Goal: Task Accomplishment & Management: Use online tool/utility

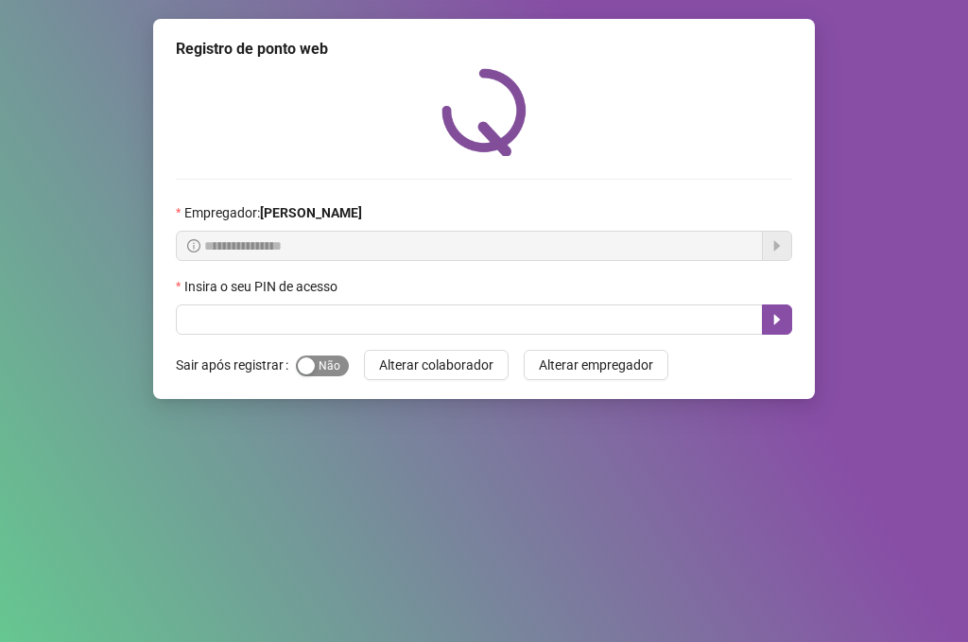
click at [323, 370] on span "Sim Não" at bounding box center [322, 366] width 53 height 21
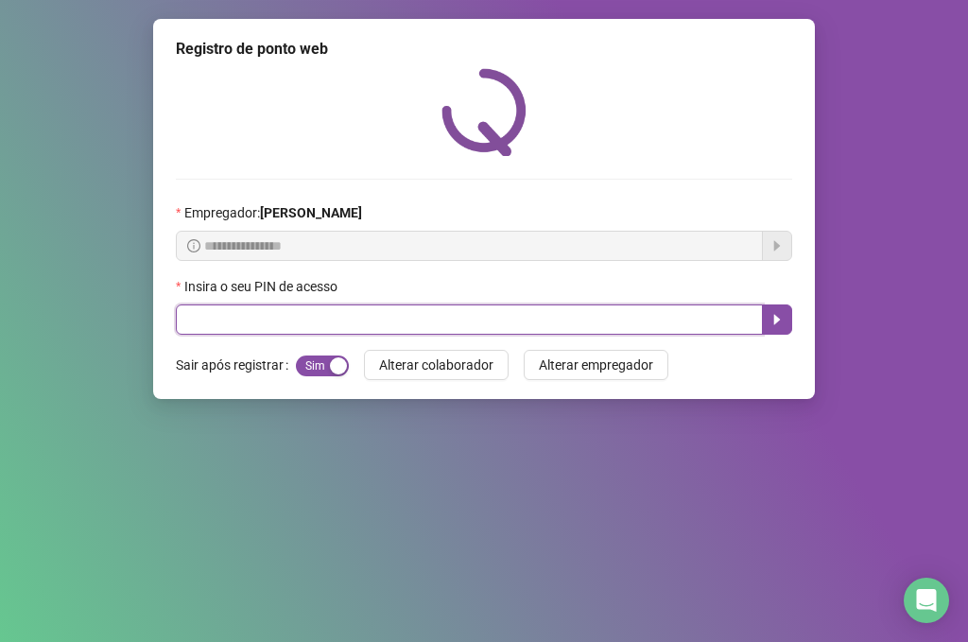
click at [302, 317] on input "text" at bounding box center [469, 319] width 587 height 30
type input "*****"
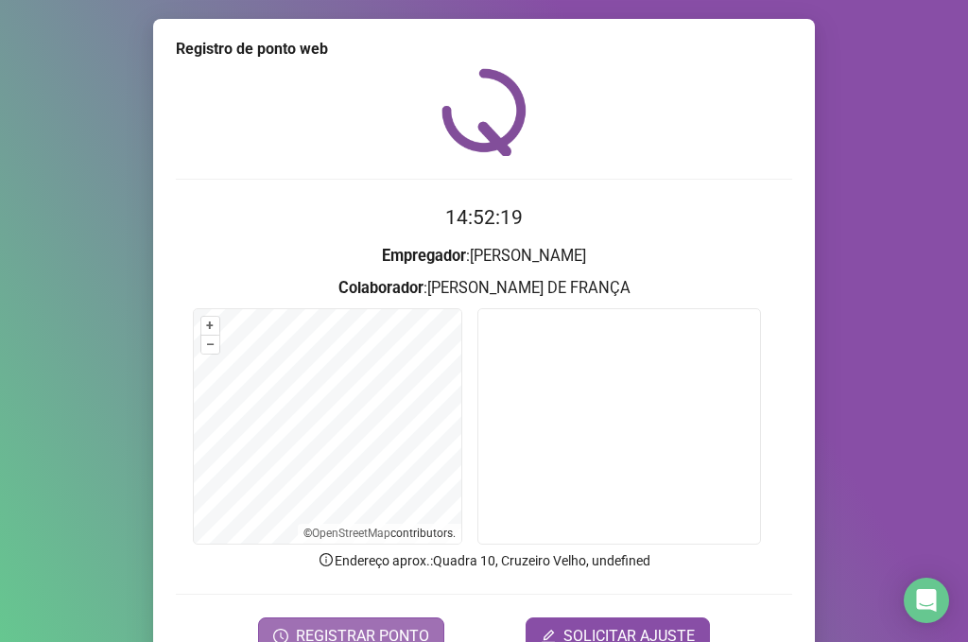
click at [426, 632] on button "REGISTRAR PONTO" at bounding box center [351, 636] width 186 height 38
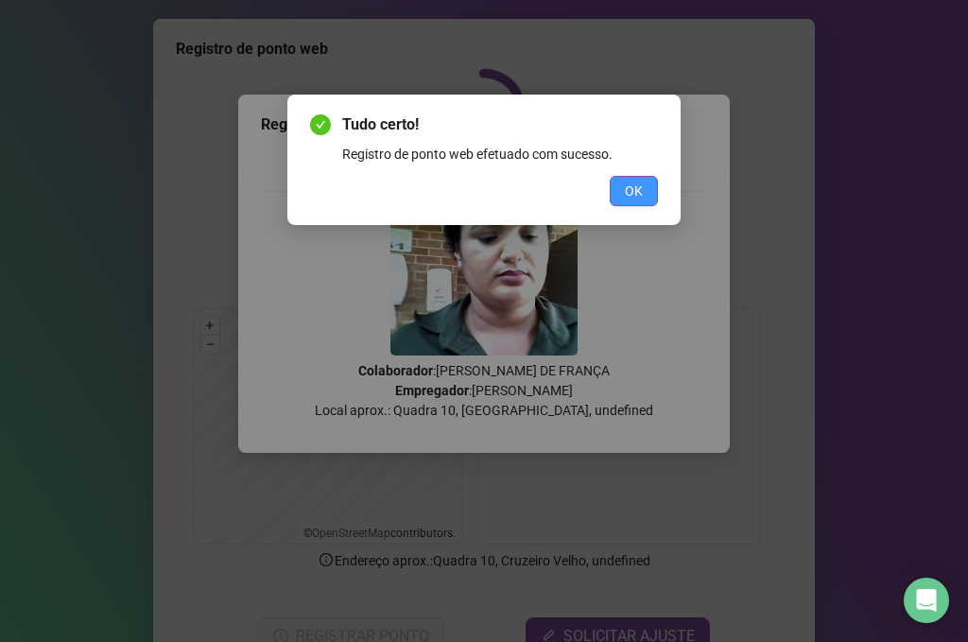
click at [641, 195] on span "OK" at bounding box center [634, 191] width 18 height 21
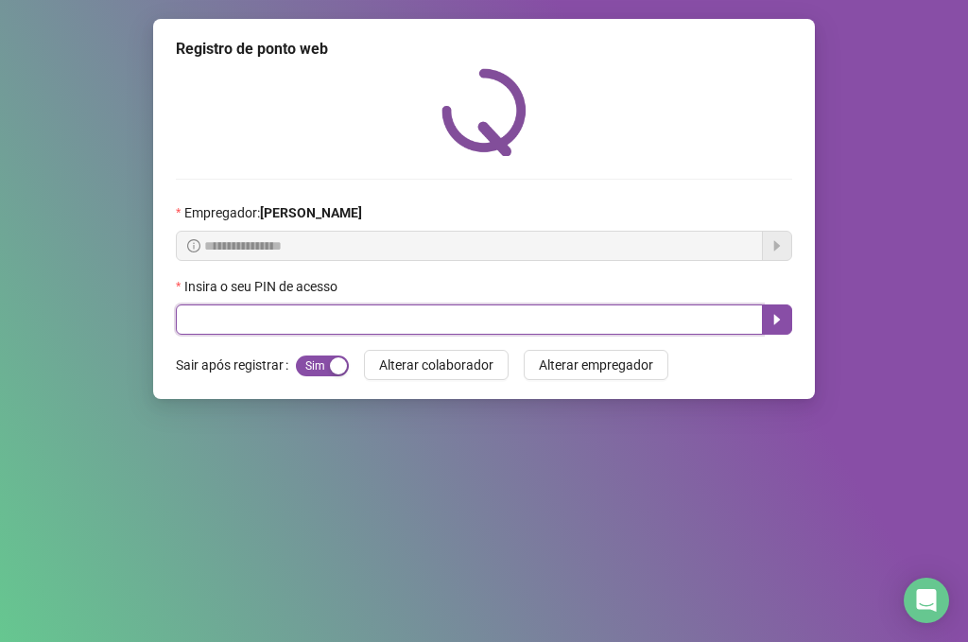
click at [367, 315] on input "text" at bounding box center [469, 319] width 587 height 30
type input "*****"
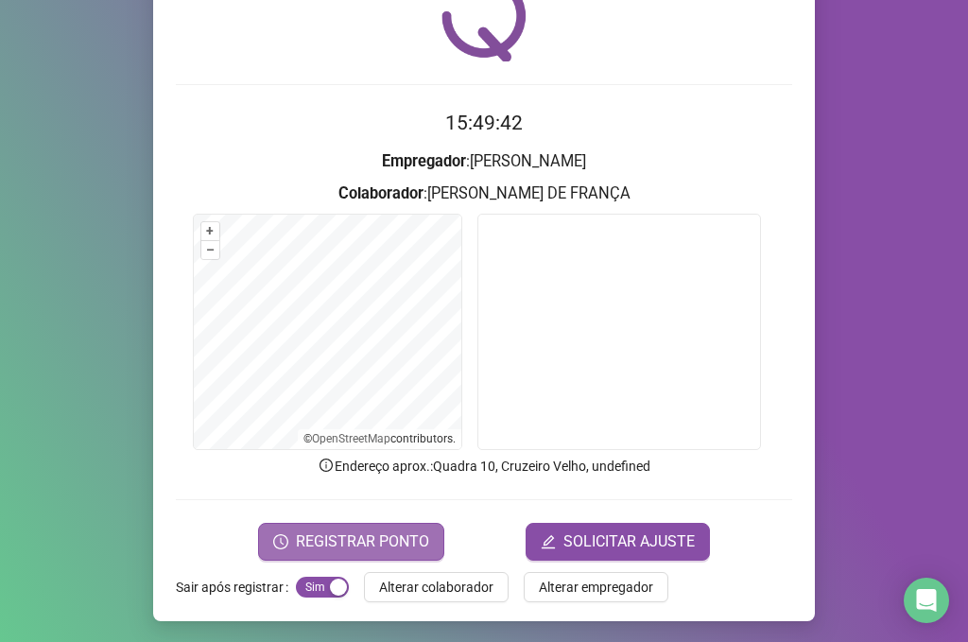
scroll to position [96, 0]
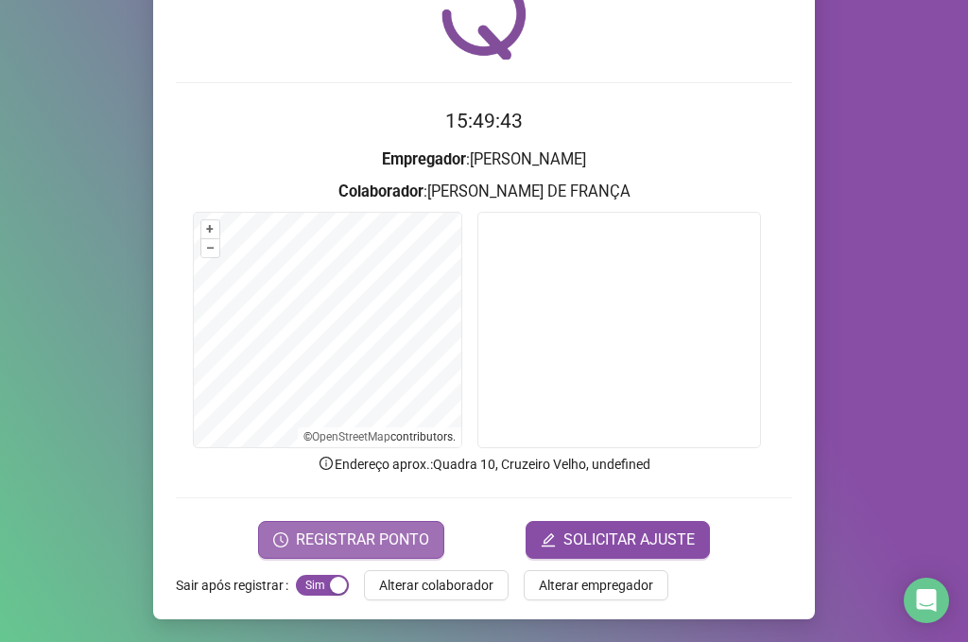
click at [378, 532] on span "REGISTRAR PONTO" at bounding box center [362, 540] width 133 height 23
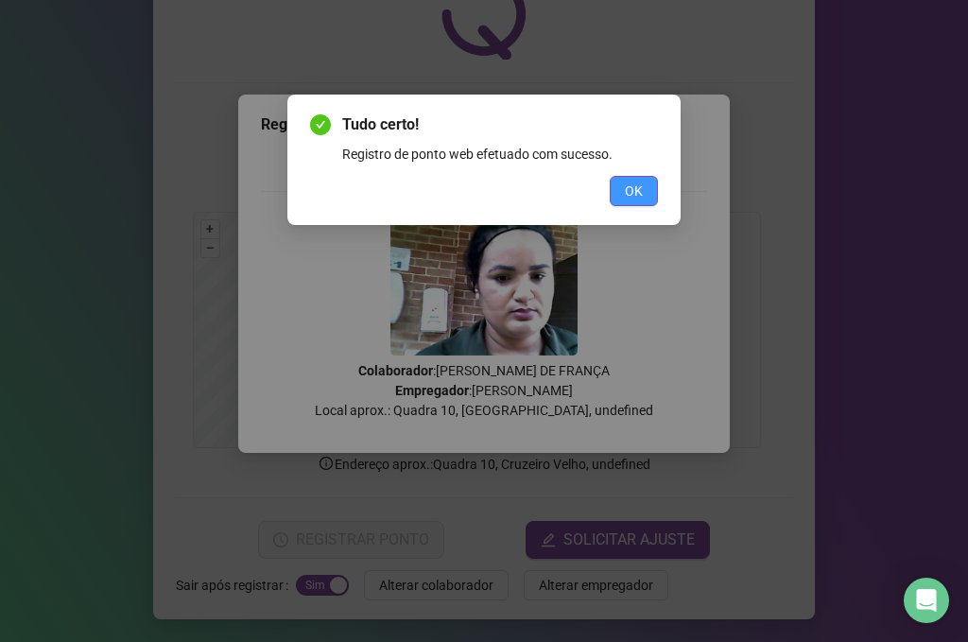
click at [640, 197] on span "OK" at bounding box center [634, 191] width 18 height 21
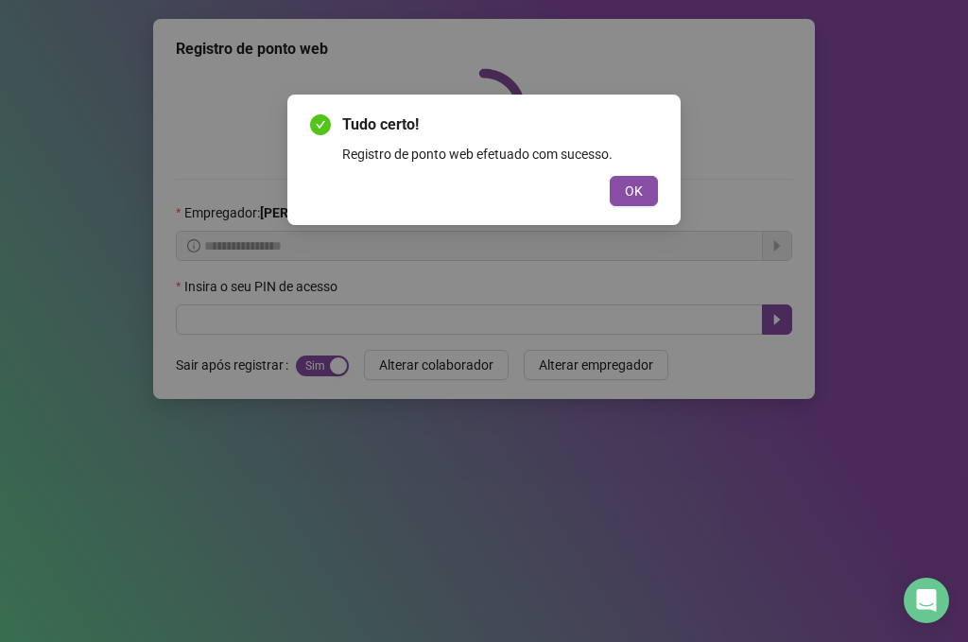
scroll to position [0, 0]
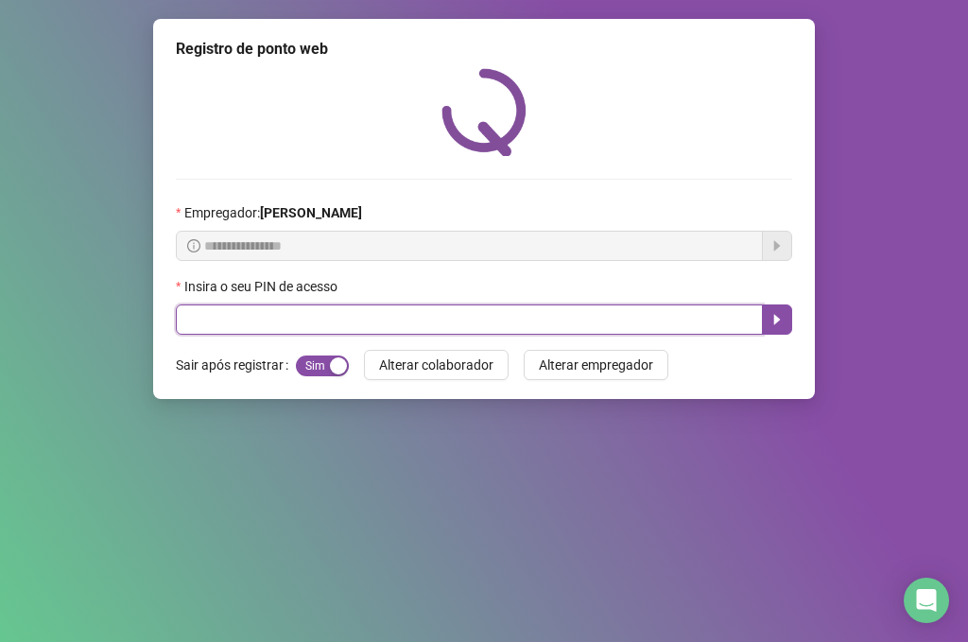
click at [259, 324] on input "text" at bounding box center [469, 319] width 587 height 30
type input "*****"
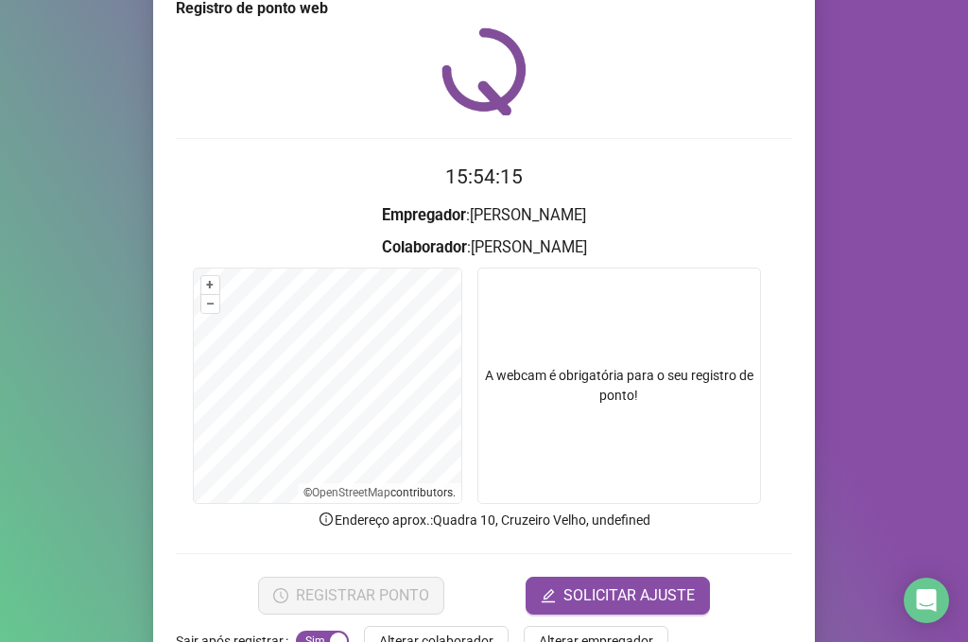
scroll to position [96, 0]
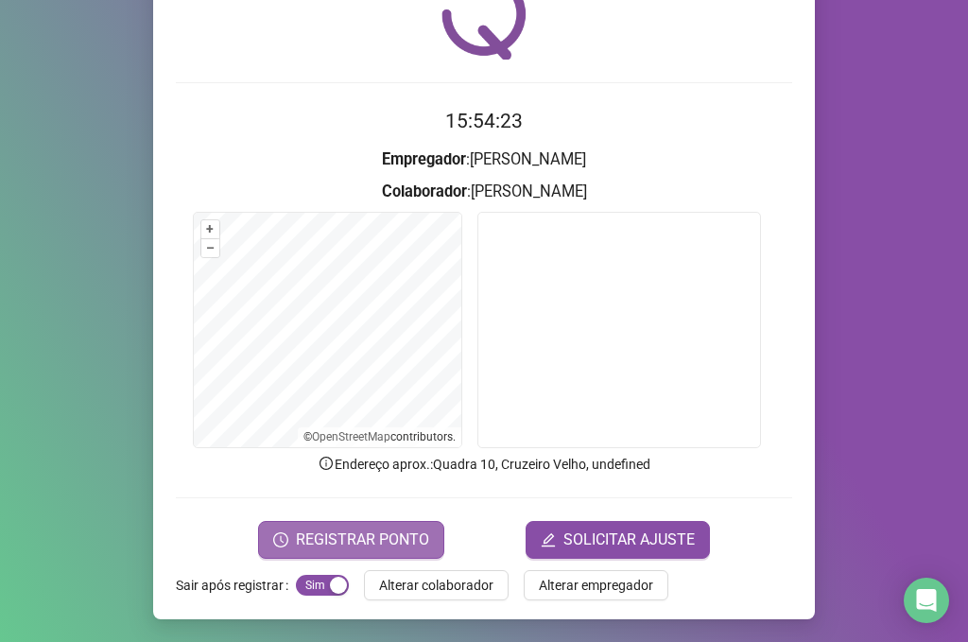
click at [412, 530] on span "REGISTRAR PONTO" at bounding box center [362, 540] width 133 height 23
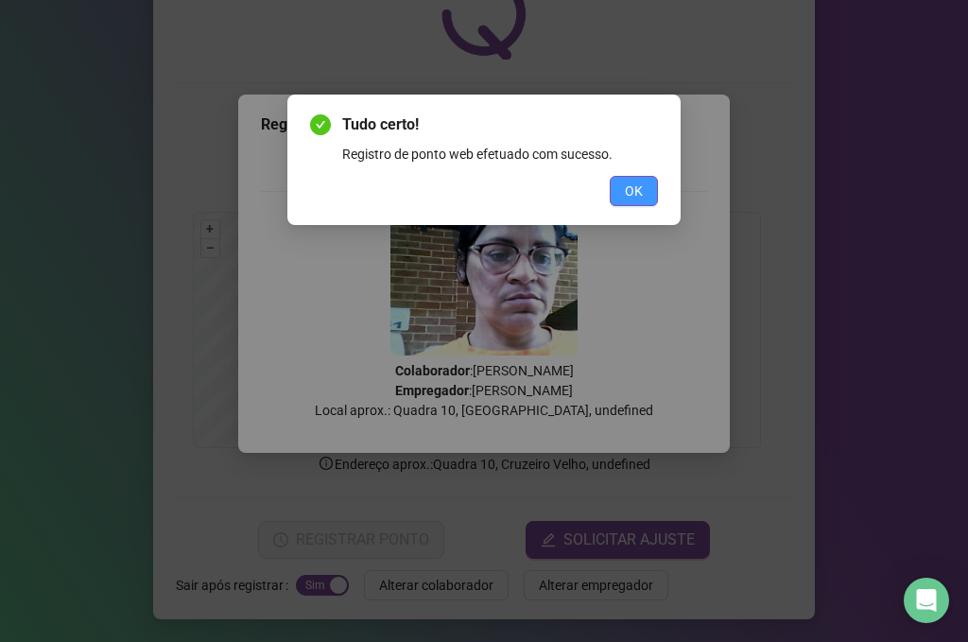
click at [641, 191] on span "OK" at bounding box center [634, 191] width 18 height 21
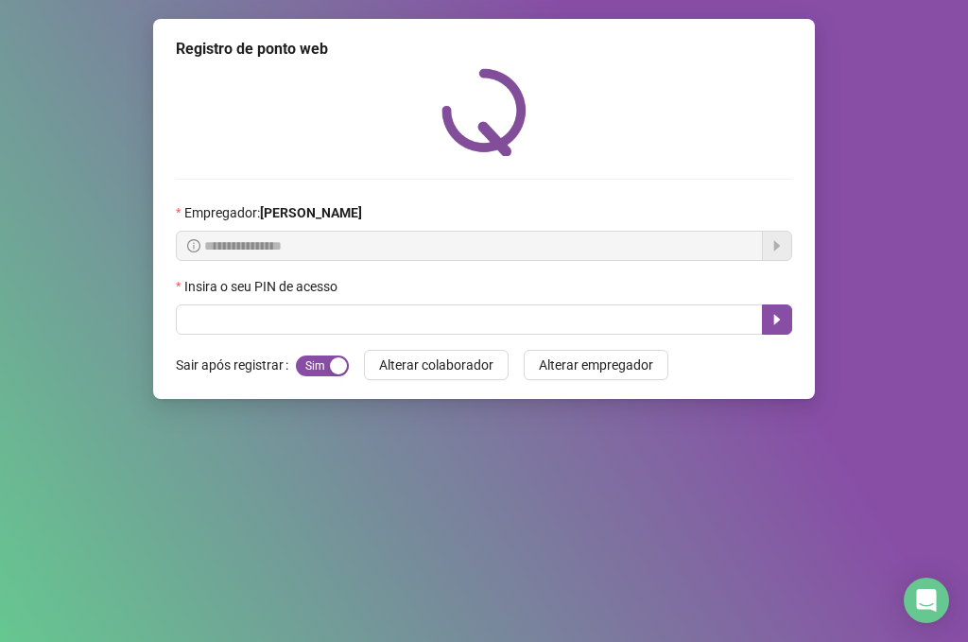
scroll to position [0, 0]
